Goal: Task Accomplishment & Management: Manage account settings

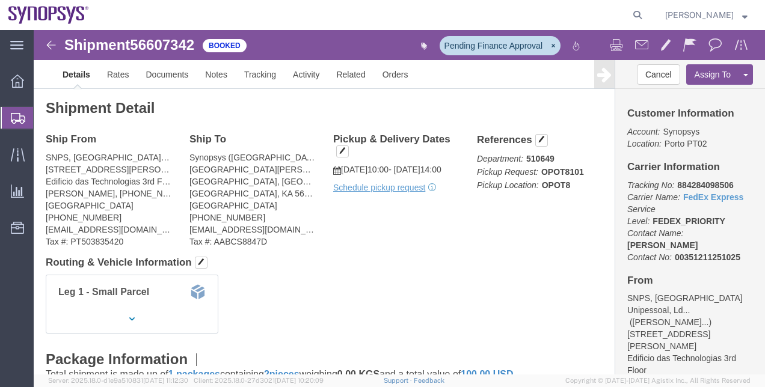
click at [0, 0] on span "Shipment Manager" at bounding box center [0, 0] width 0 height 0
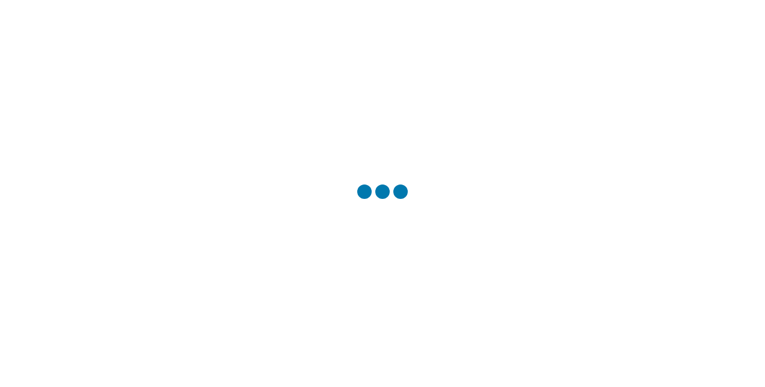
click at [724, 181] on div at bounding box center [382, 193] width 765 height 387
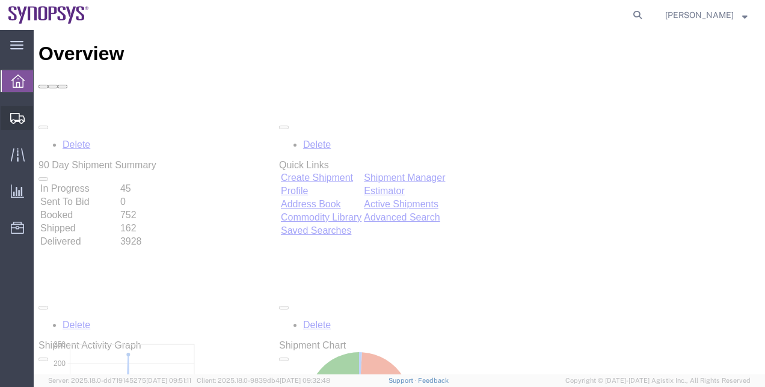
click at [0, 0] on span "Shipment Manager" at bounding box center [0, 0] width 0 height 0
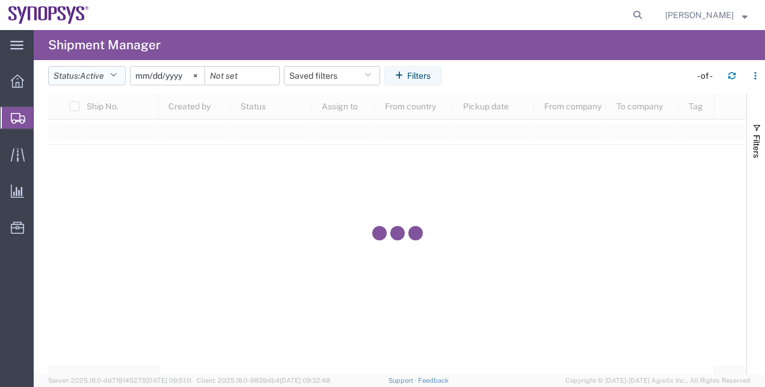
click at [117, 73] on icon "button" at bounding box center [113, 76] width 7 height 8
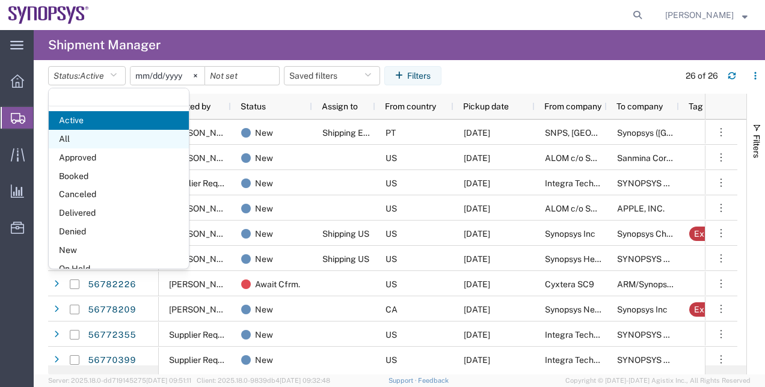
click at [125, 143] on span "All" at bounding box center [119, 139] width 140 height 19
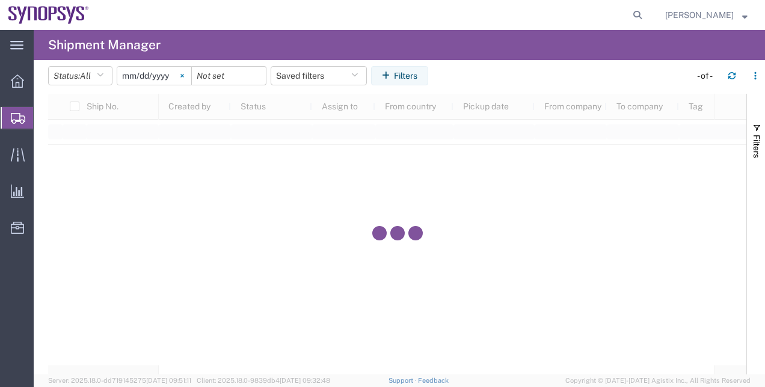
click at [186, 81] on svg-icon at bounding box center [182, 76] width 18 height 18
click at [417, 70] on button "Filters" at bounding box center [399, 75] width 57 height 19
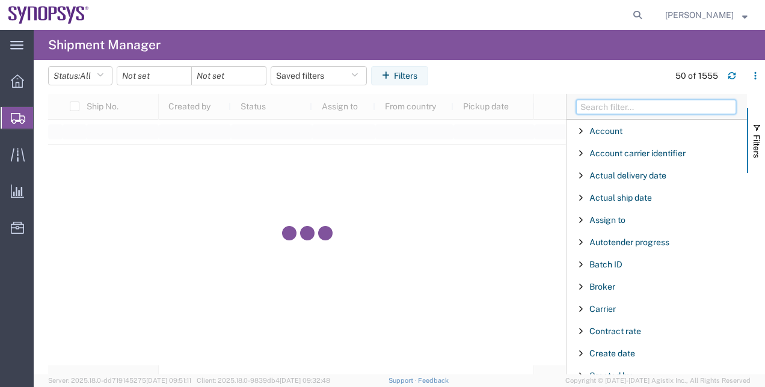
click at [608, 108] on input "Filter Columns Input" at bounding box center [656, 107] width 160 height 14
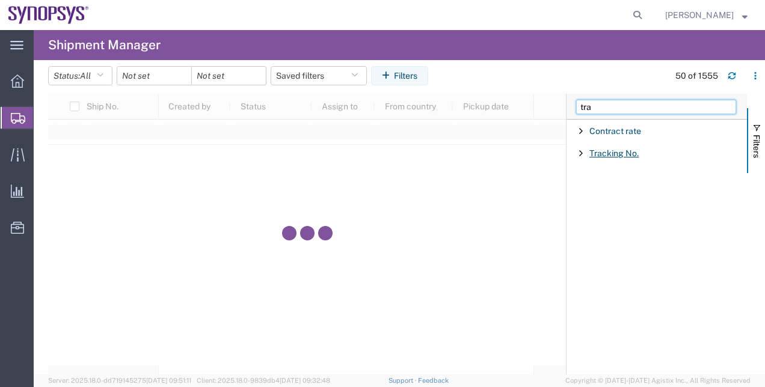
type input "tra"
click at [634, 153] on span "Tracking No." at bounding box center [613, 154] width 49 height 10
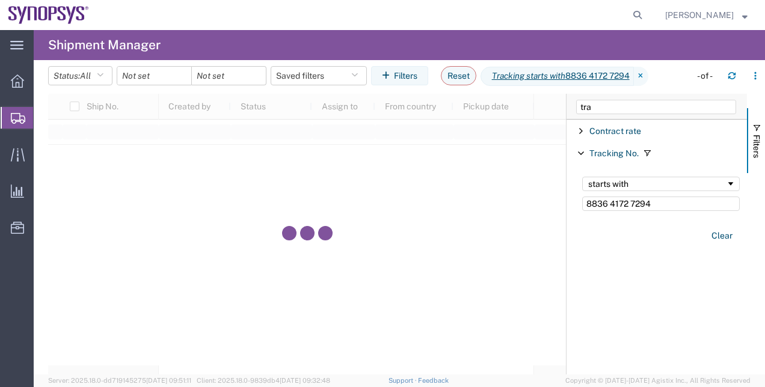
click at [610, 205] on input "8836 4172 7294" at bounding box center [661, 204] width 158 height 14
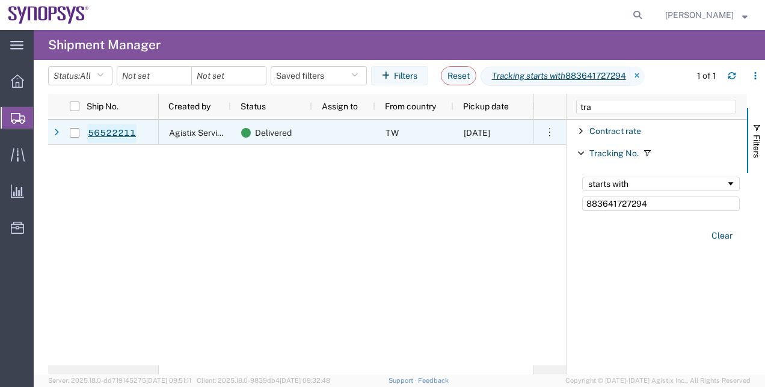
type input "883641727294"
click at [134, 136] on link "56522211" at bounding box center [111, 133] width 49 height 19
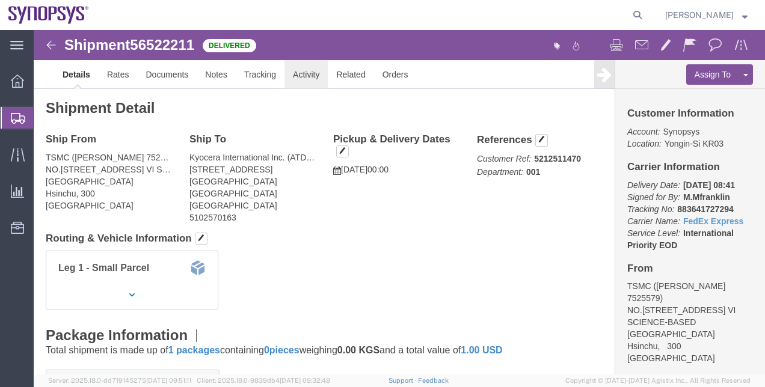
click link "Activity"
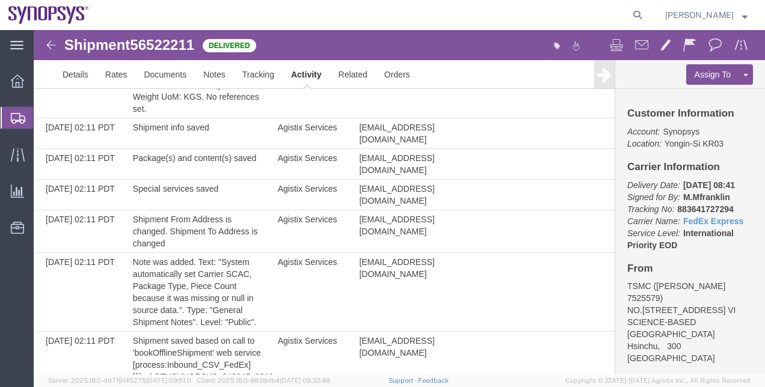
scroll to position [150, 0]
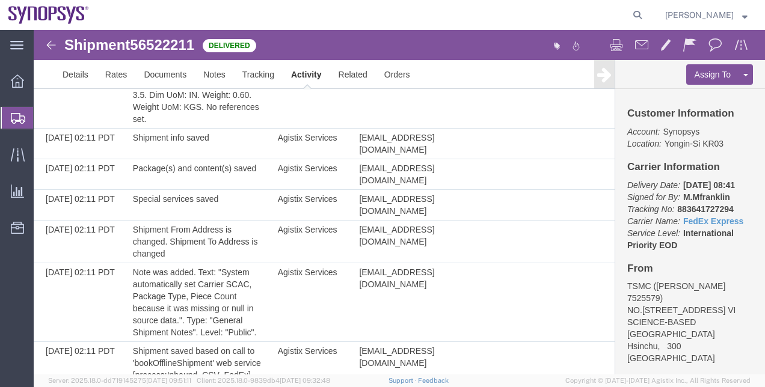
click at [0, 0] on span "Shipment Manager" at bounding box center [0, 0] width 0 height 0
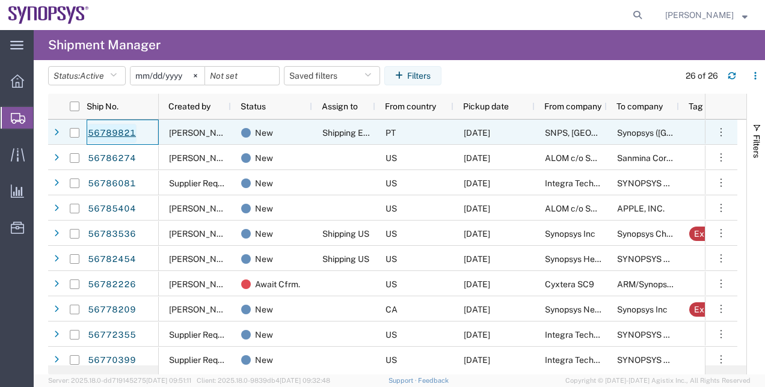
click at [125, 134] on link "56789821" at bounding box center [111, 133] width 49 height 19
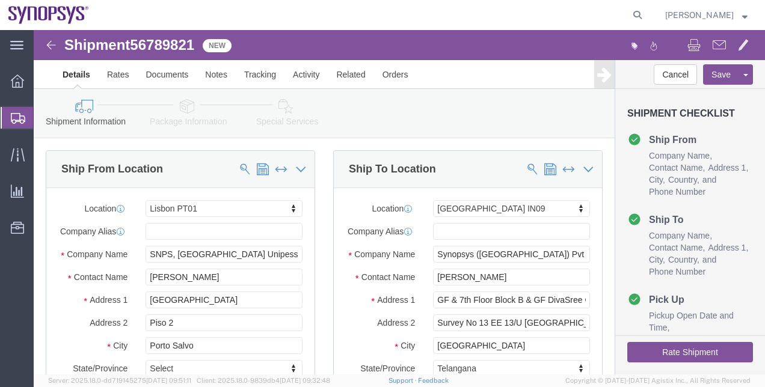
select select "63152"
select select "63126"
click icon
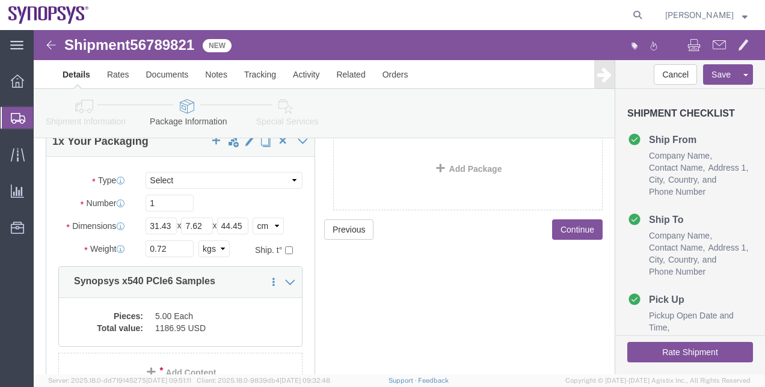
scroll to position [82, 0]
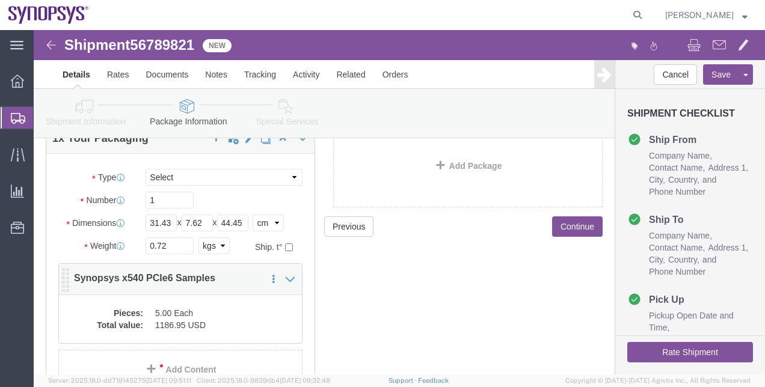
click dd "1186.95 USD"
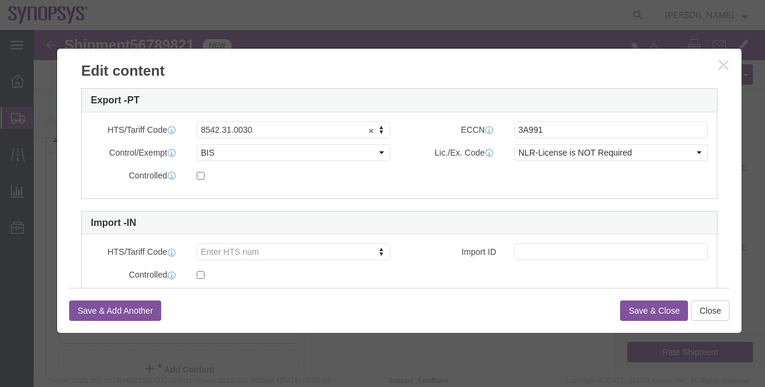
scroll to position [312, 0]
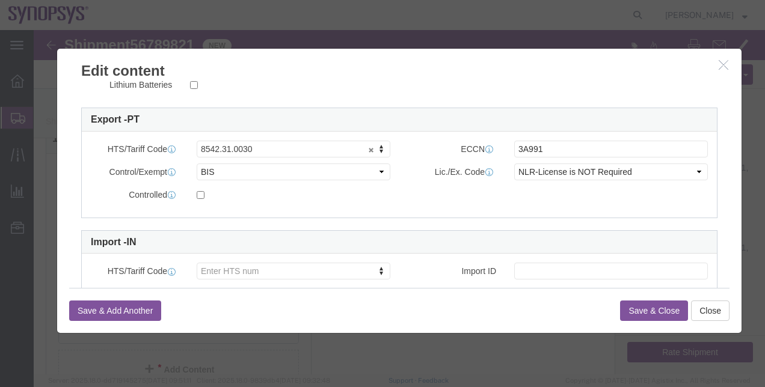
click icon "button"
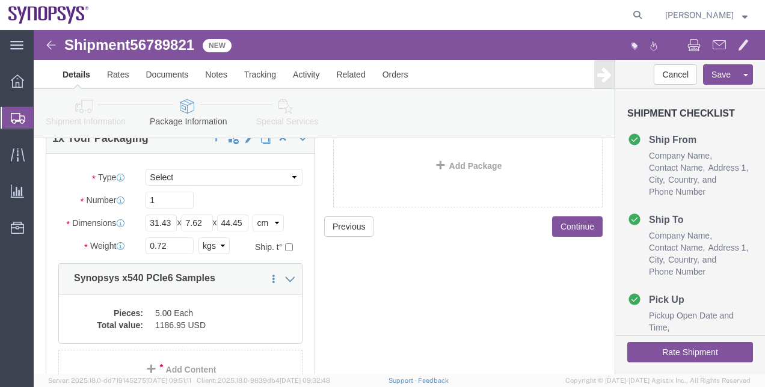
click link "Shipment Information"
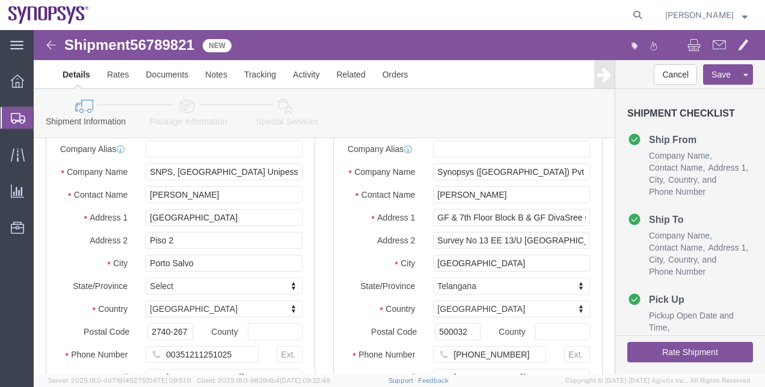
click link "Package Information"
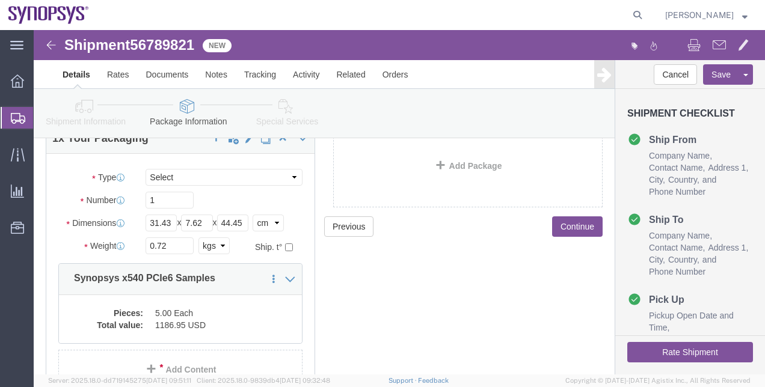
click icon
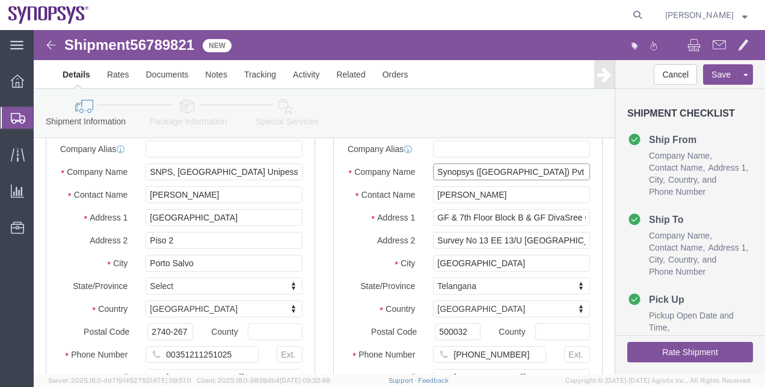
drag, startPoint x: 506, startPoint y: 149, endPoint x: 256, endPoint y: 122, distance: 251.6
click div "Ship From Location Location [GEOGRAPHIC_DATA] PT01 My Profile Location [GEOGRAP…"
paste input "rivate Limited"
type input "Synopsys ([GEOGRAPHIC_DATA]) Private Limited"
drag, startPoint x: 403, startPoint y: 196, endPoint x: 595, endPoint y: 206, distance: 192.1
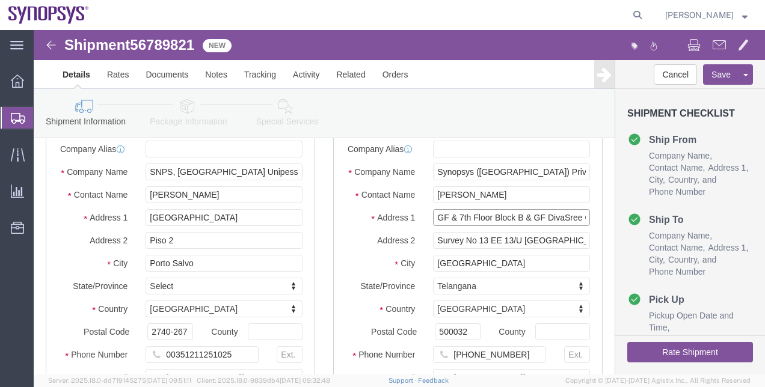
click form "Shipment 56789821 New Details Rates Documents Notes Tracking Activity Related O…"
click input "Survey No 13 EE 13/U [GEOGRAPHIC_DATA]"
drag, startPoint x: 448, startPoint y: 222, endPoint x: 567, endPoint y: 219, distance: 119.7
click div "Ship To Location Location [GEOGRAPHIC_DATA] IN09 My Profile Location [GEOGRAPHI…"
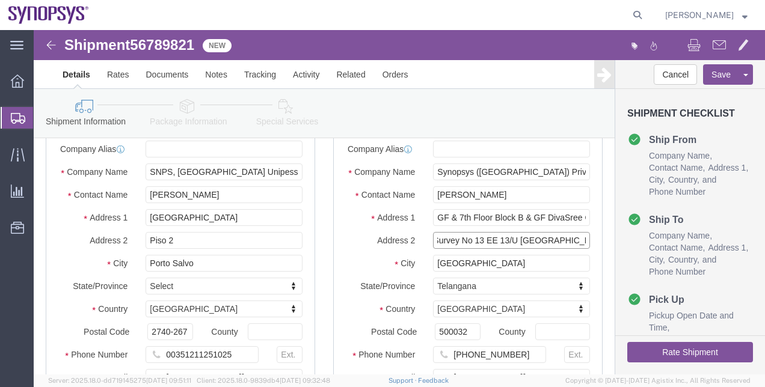
scroll to position [0, 0]
drag, startPoint x: 497, startPoint y: 195, endPoint x: 365, endPoint y: 194, distance: 132.3
click div "Address 1 GF & 7th Floor Block B & GF DivaSree Omega"
click input "GF & 7th Floor Block B & GF DivaSree Omega"
drag, startPoint x: 461, startPoint y: 198, endPoint x: 541, endPoint y: 194, distance: 80.7
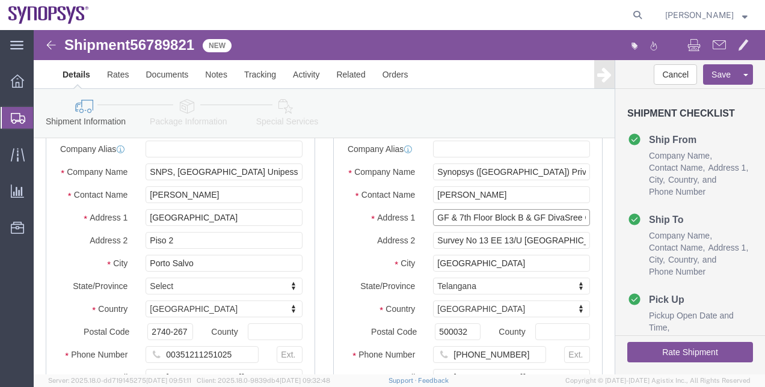
click input "GF & 7th Floor Block B & GF DivaSree Omega"
drag, startPoint x: 498, startPoint y: 201, endPoint x: 340, endPoint y: 201, distance: 158.2
click div "Address 1 GF & 7th Floor Block B & GF DivaSree Omega"
click icon
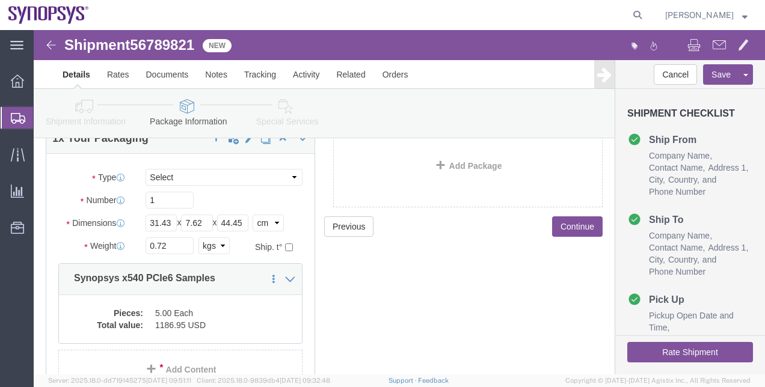
click link "Special Services"
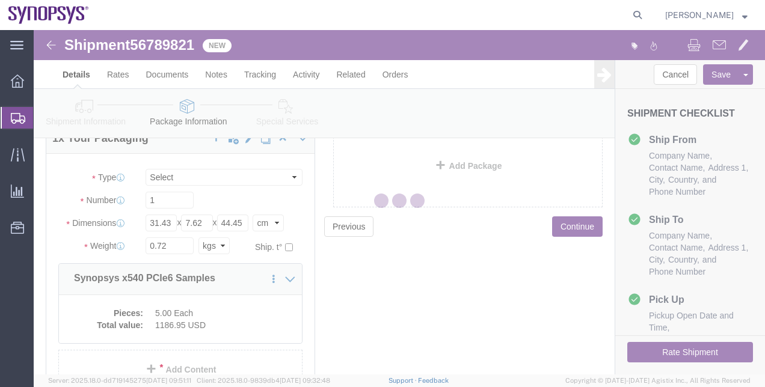
select select
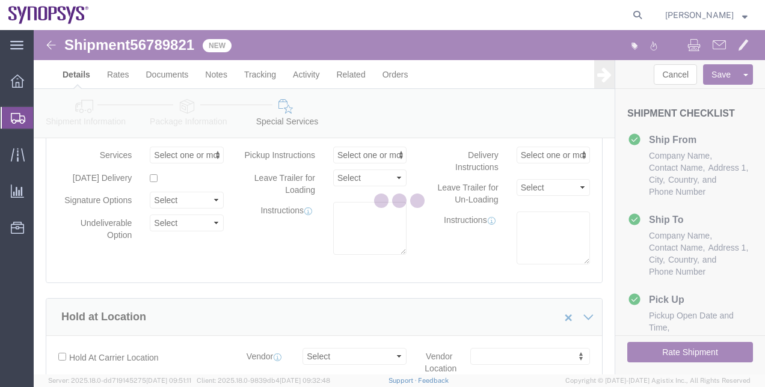
select select "COSTCENTER"
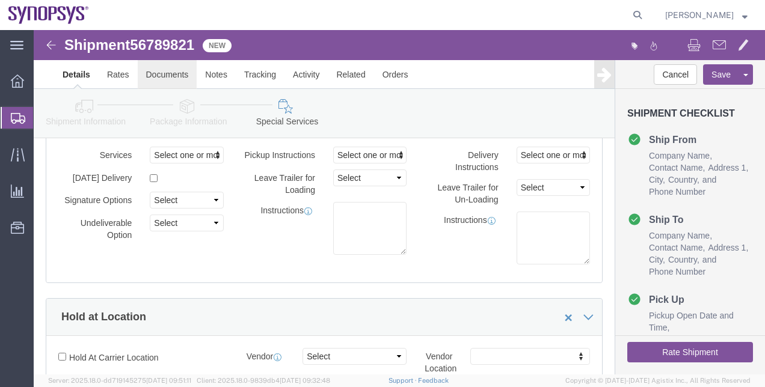
click link "Documents"
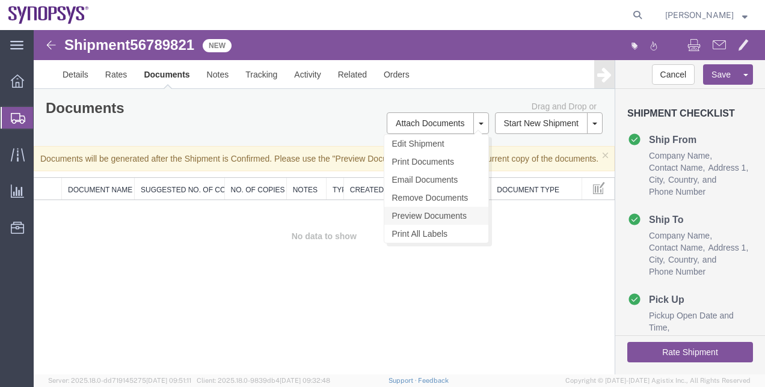
click at [456, 215] on link "Preview Documents" at bounding box center [436, 216] width 104 height 18
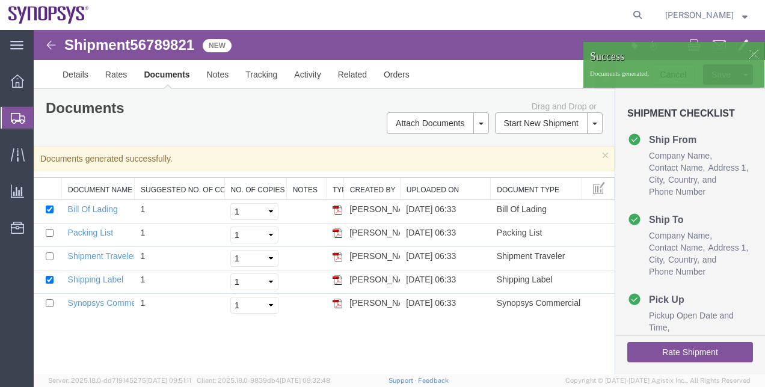
click at [752, 54] on div at bounding box center [754, 54] width 18 height 18
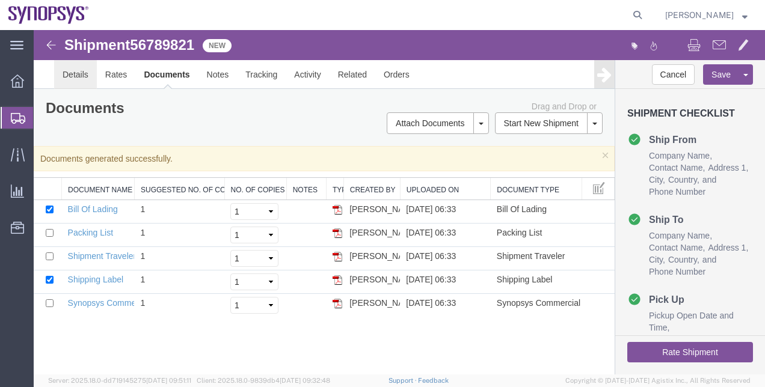
click at [84, 79] on link "Details" at bounding box center [75, 74] width 43 height 29
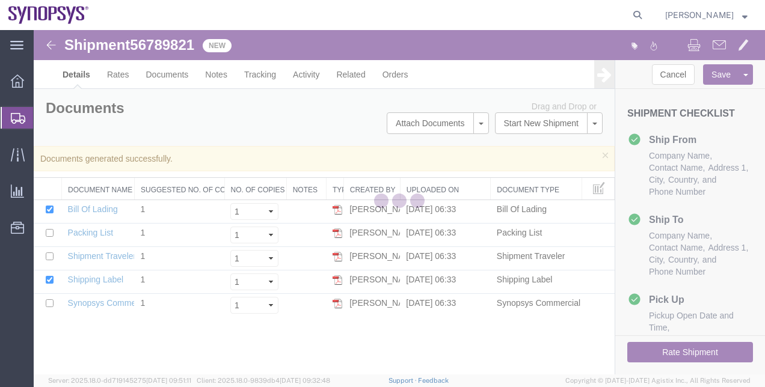
select select "63152"
select select "63126"
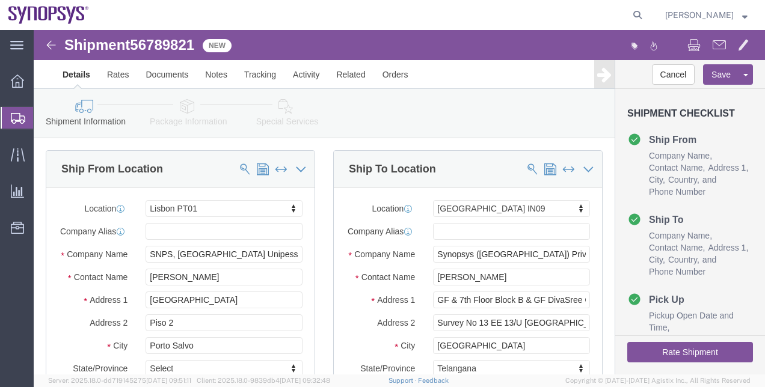
click icon
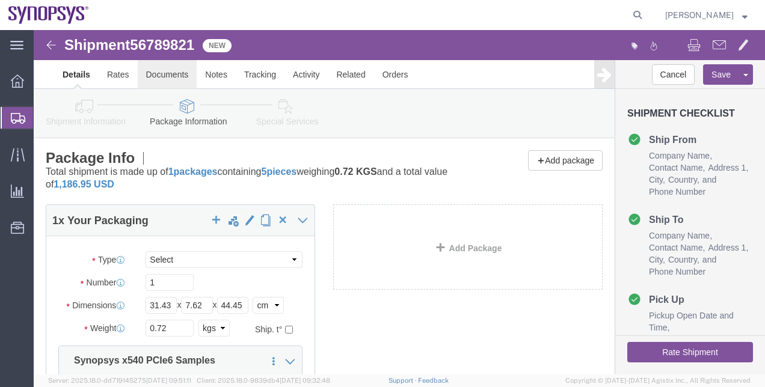
click link "Documents"
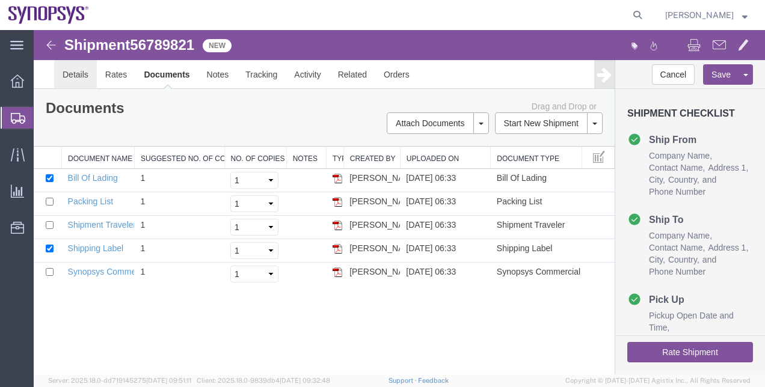
click at [78, 69] on link "Details" at bounding box center [75, 74] width 43 height 29
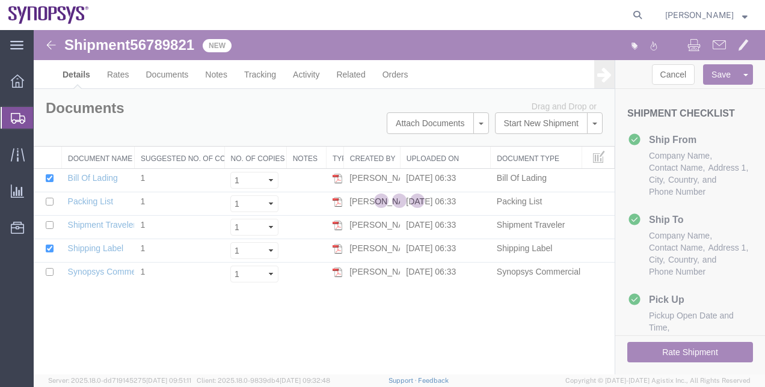
select select "63152"
select select "63126"
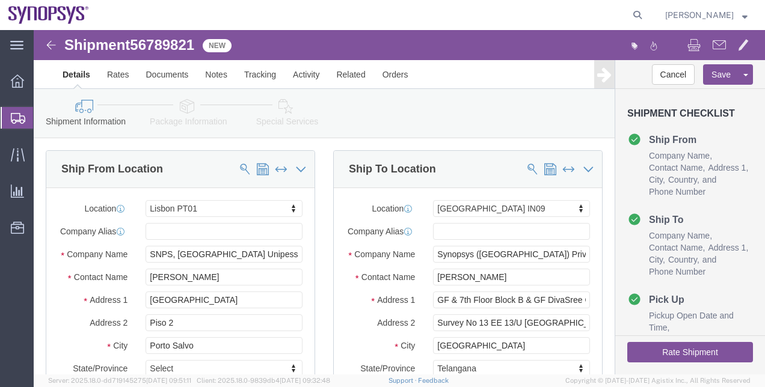
click link "Special Services"
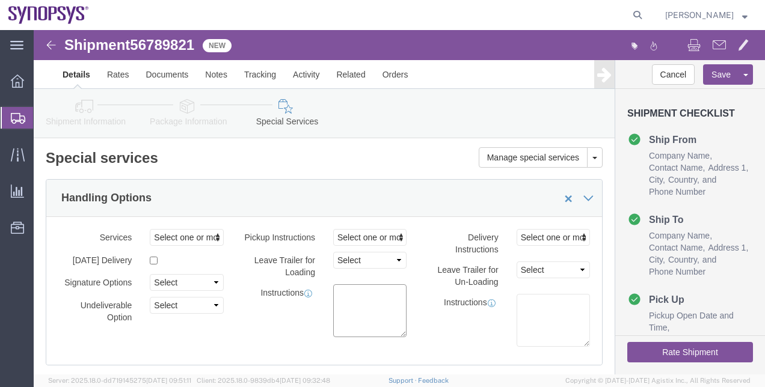
click textarea
type textarea "v"
type textarea "Value for customs purposes. Free of charge shipment"
click link "Documents"
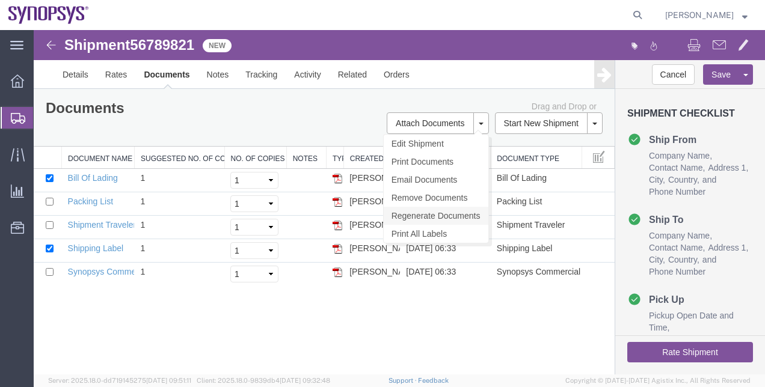
click at [441, 215] on link "Regenerate Documents" at bounding box center [436, 216] width 105 height 18
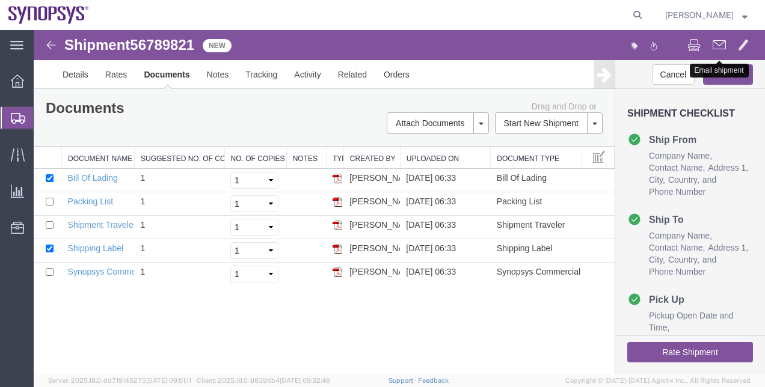
click at [721, 51] on span at bounding box center [719, 44] width 13 height 14
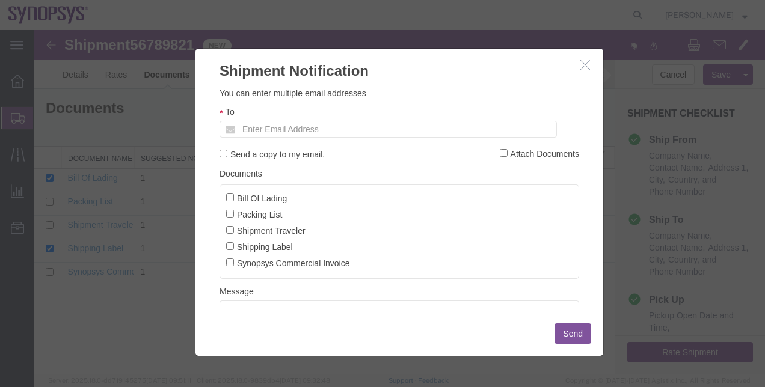
click at [251, 265] on label "Synopsys Commercial Invoice" at bounding box center [288, 262] width 124 height 13
click at [234, 265] on input "Synopsys Commercial Invoice" at bounding box center [230, 263] width 8 height 8
checkbox input "true"
click at [230, 214] on input "Packing List" at bounding box center [230, 214] width 8 height 8
checkbox input "true"
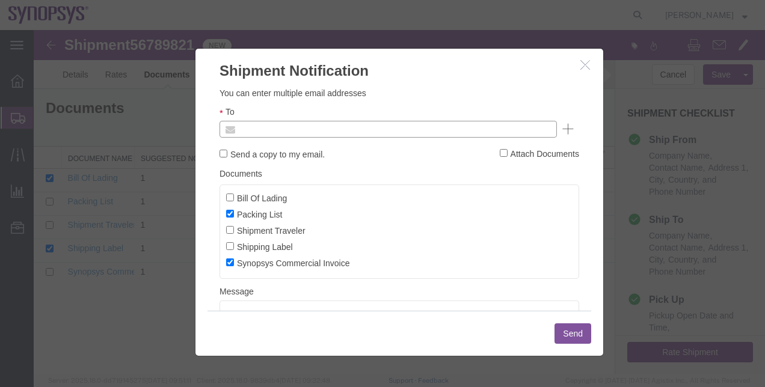
click at [262, 125] on input "text" at bounding box center [306, 130] width 141 height 16
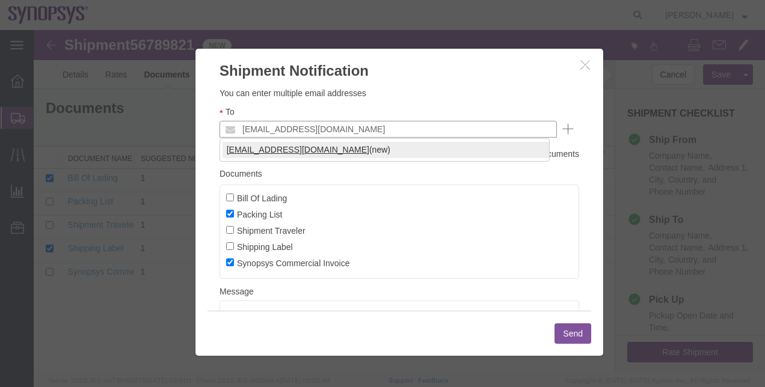
type input "[EMAIL_ADDRESS][DOMAIN_NAME]"
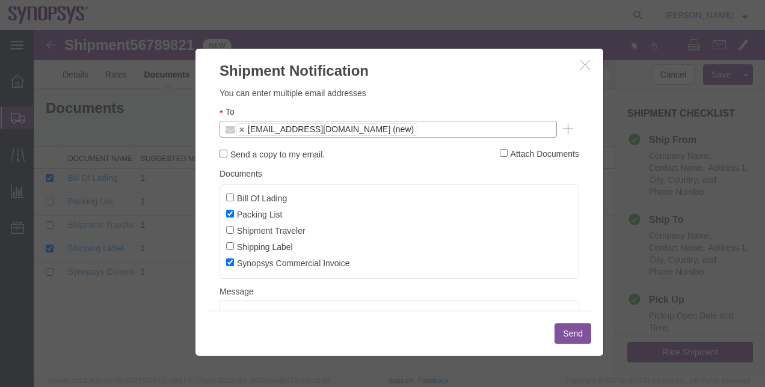
click at [581, 331] on button "Send" at bounding box center [573, 334] width 37 height 20
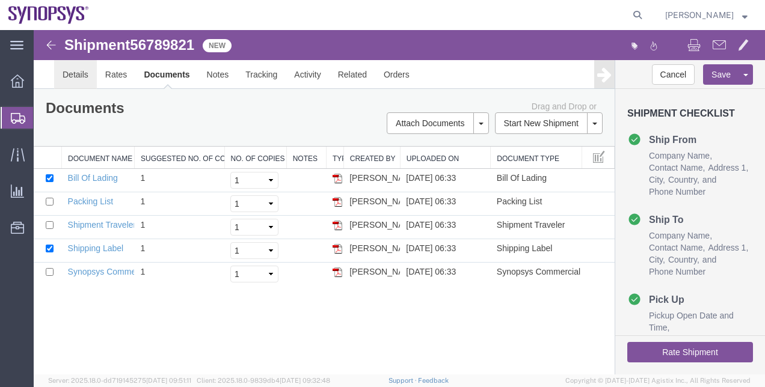
click at [88, 68] on link "Details" at bounding box center [75, 74] width 43 height 29
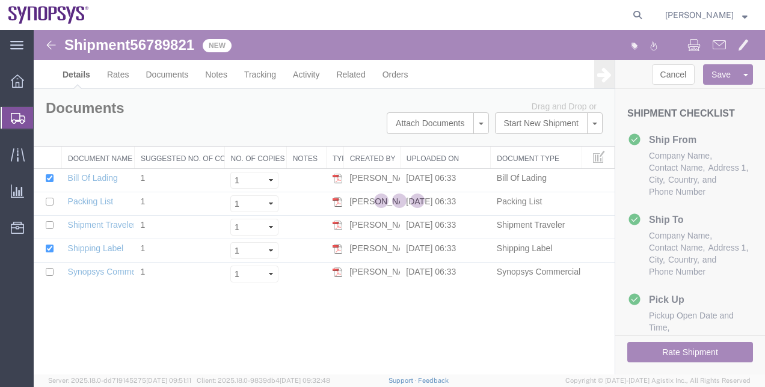
select select "63152"
select select "63126"
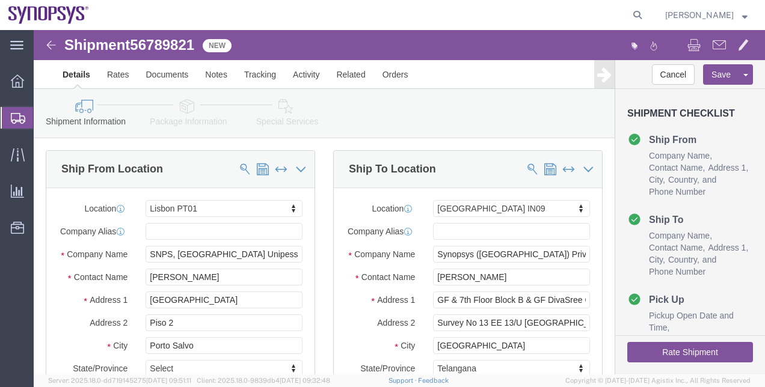
click link "Special Services"
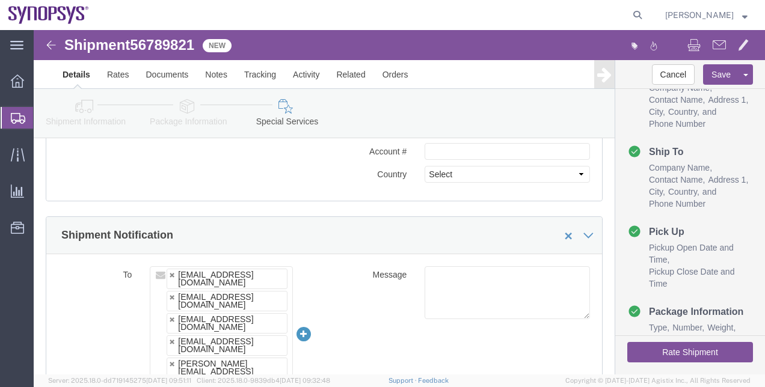
scroll to position [746, 0]
